Goal: Check status: Verify the current state of an ongoing process or item

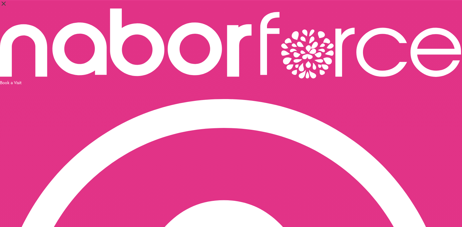
select select "*"
